Goal: Find specific page/section: Find specific page/section

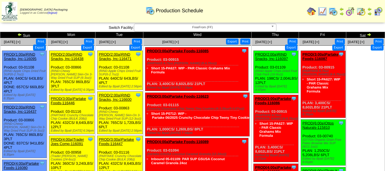
click at [192, 28] on span "FreeFrom (FF)" at bounding box center [202, 27] width 132 height 7
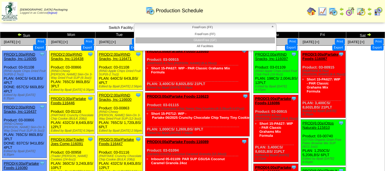
click at [192, 38] on li "GlutenFree (GF)" at bounding box center [205, 40] width 140 height 6
